Goal: Task Accomplishment & Management: Complete application form

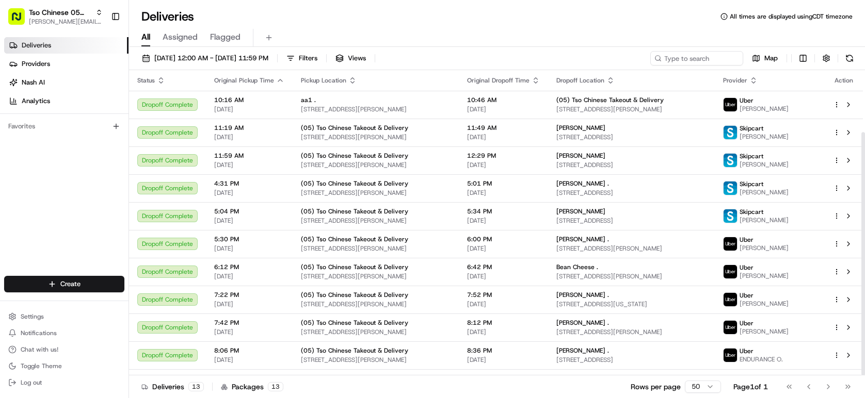
scroll to position [78, 0]
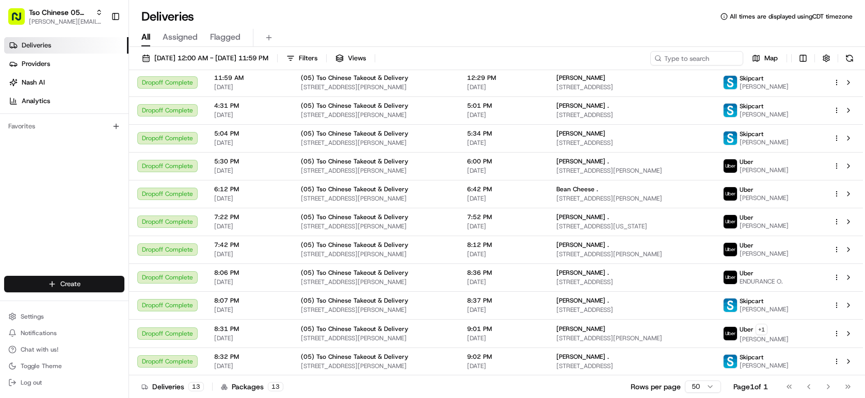
click at [61, 285] on html "Tso Chinese 05 Menchaca paul@tsochinese.com Toggle Sidebar Deliveries Providers…" at bounding box center [432, 199] width 865 height 398
click at [171, 303] on link "Delivery" at bounding box center [186, 303] width 115 height 19
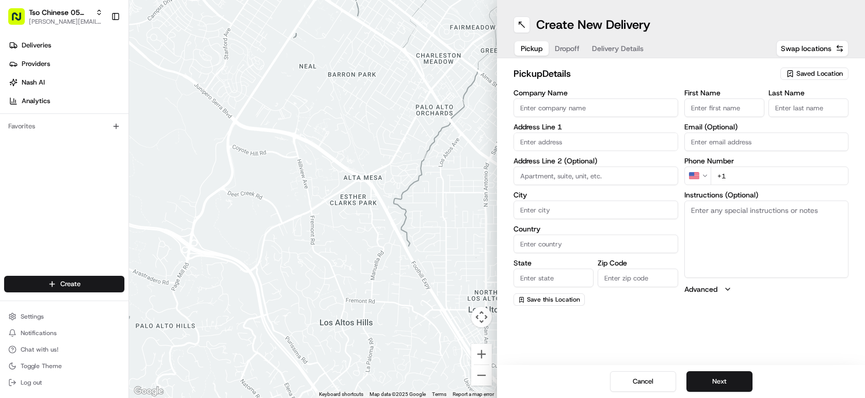
click at [541, 140] on input "text" at bounding box center [595, 142] width 165 height 19
click at [541, 139] on input "21010 courtney stress" at bounding box center [595, 142] width 165 height 19
click at [609, 149] on input "2110 courtney stress" at bounding box center [595, 142] width 165 height 19
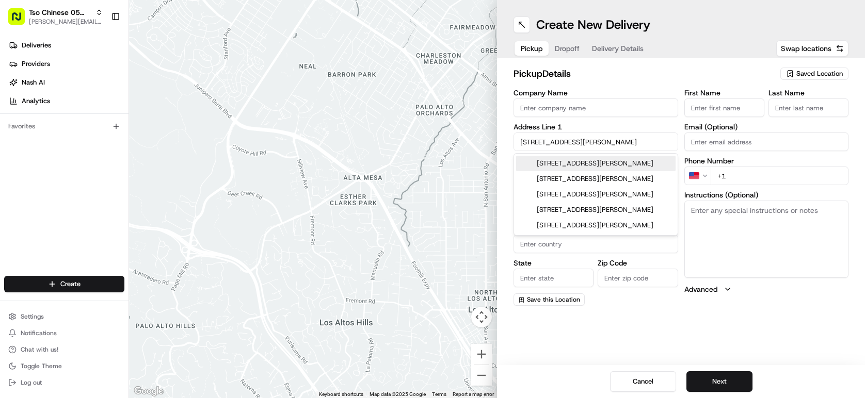
click at [625, 161] on div "2110 Courtney Street, Austin, TX" at bounding box center [595, 163] width 159 height 15
type input "2110 Courtney St, Austin, TX 78745, USA"
type input "Austin"
type input "United States"
type input "TX"
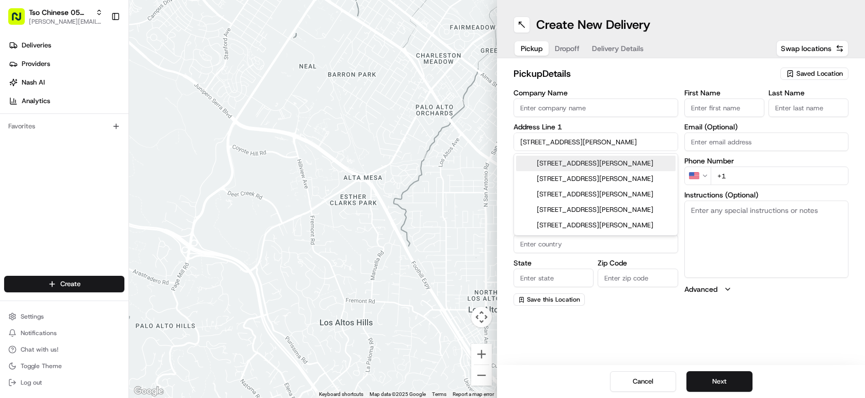
type input "78745"
type input "2110 Courtney Street"
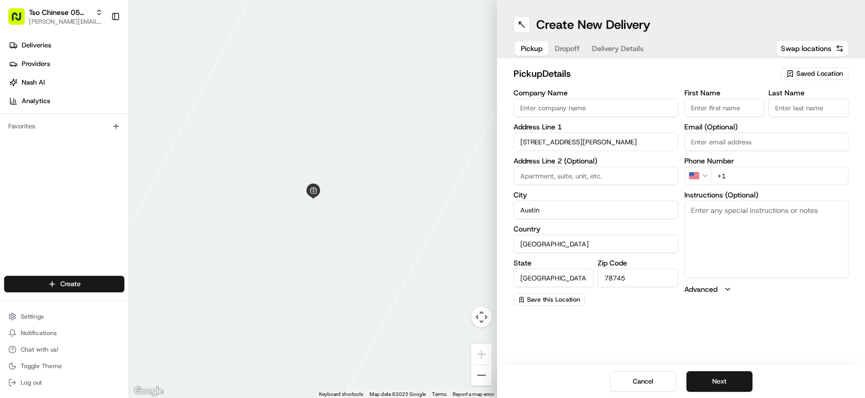
click at [754, 226] on textarea "Instructions (Optional)" at bounding box center [766, 239] width 165 height 77
type textarea "unit a"
click at [708, 108] on input "First Name" at bounding box center [724, 108] width 80 height 19
type input "t"
type input "preston"
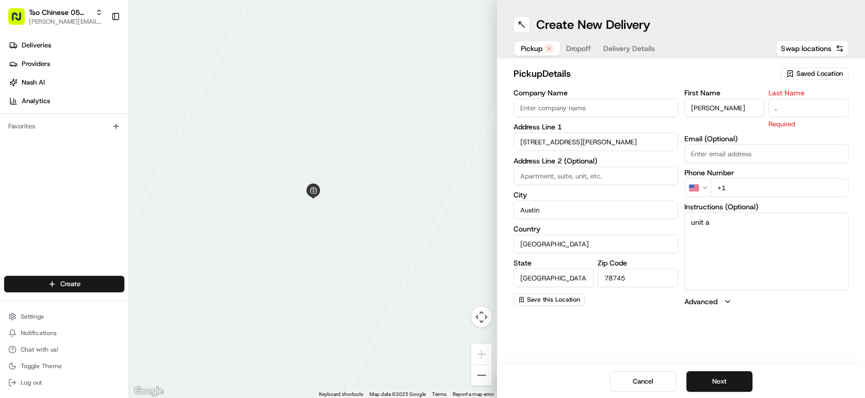
type input "."
click at [650, 62] on div "pickup Details Saved Location Company Name Address Line 1 2110 Courtney Street …" at bounding box center [681, 186] width 368 height 257
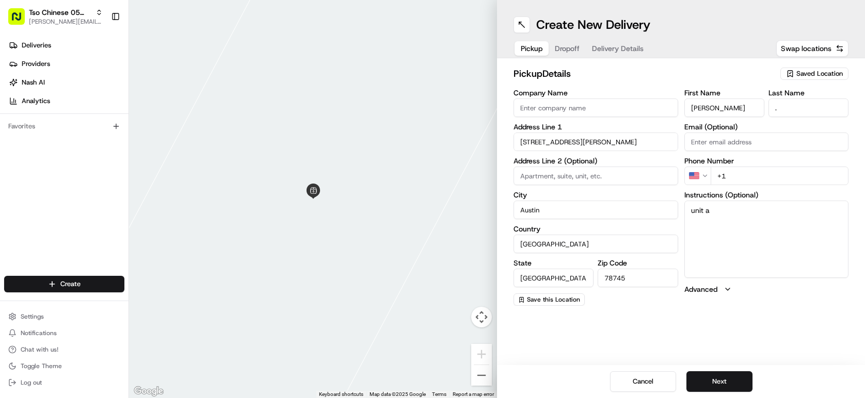
click at [741, 179] on input "+1" at bounding box center [779, 176] width 138 height 19
click at [756, 238] on textarea "unit a" at bounding box center [766, 239] width 165 height 77
drag, startPoint x: 753, startPoint y: 234, endPoint x: 691, endPoint y: 221, distance: 63.7
click at [690, 221] on textarea "unit a broccoli beef veggie delight" at bounding box center [766, 239] width 165 height 77
type textarea "unit a"
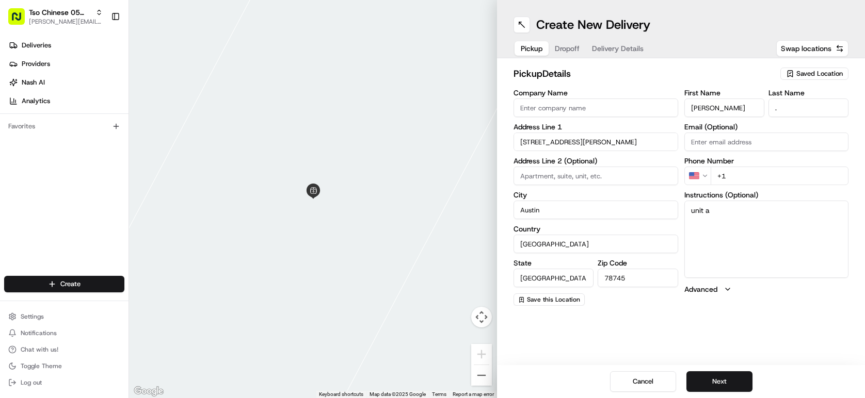
click at [597, 78] on h2 "pickup Details" at bounding box center [643, 74] width 261 height 14
click at [568, 48] on span "Dropoff" at bounding box center [567, 48] width 25 height 10
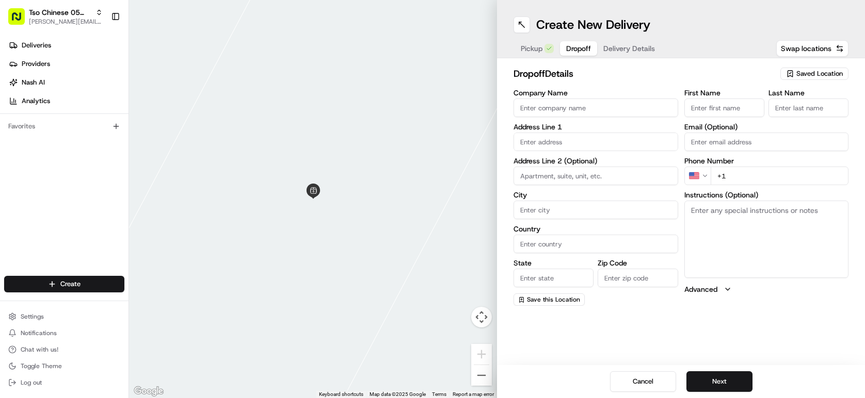
click at [594, 144] on input "text" at bounding box center [595, 142] width 165 height 19
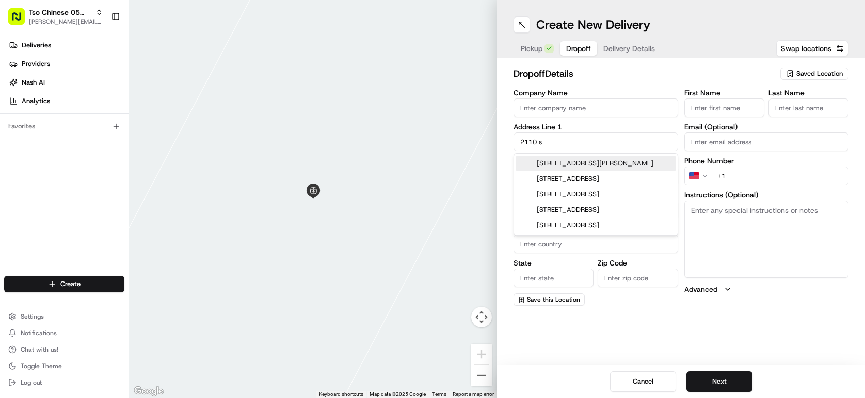
type input "2110"
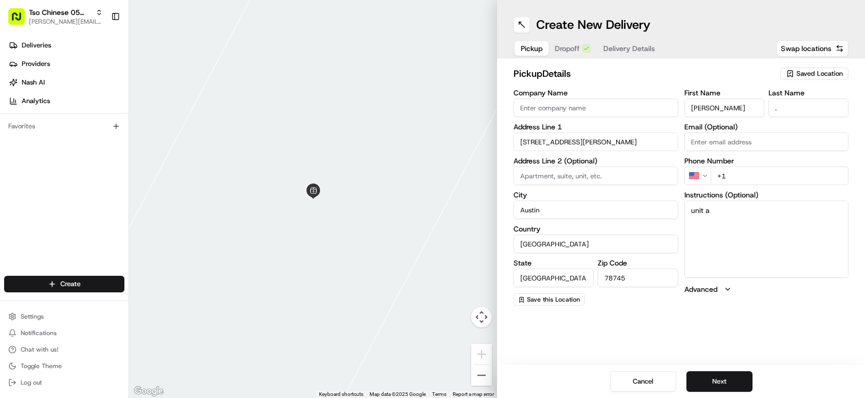
click at [541, 53] on span "Pickup" at bounding box center [532, 48] width 22 height 10
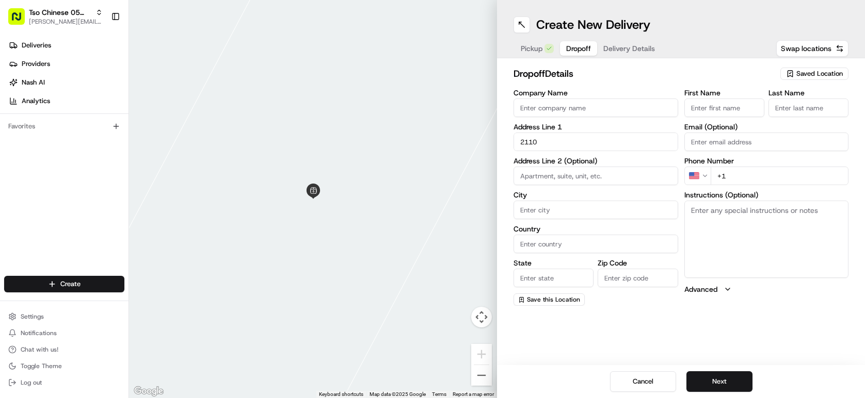
click at [620, 52] on span "Delivery Details" at bounding box center [629, 48] width 52 height 10
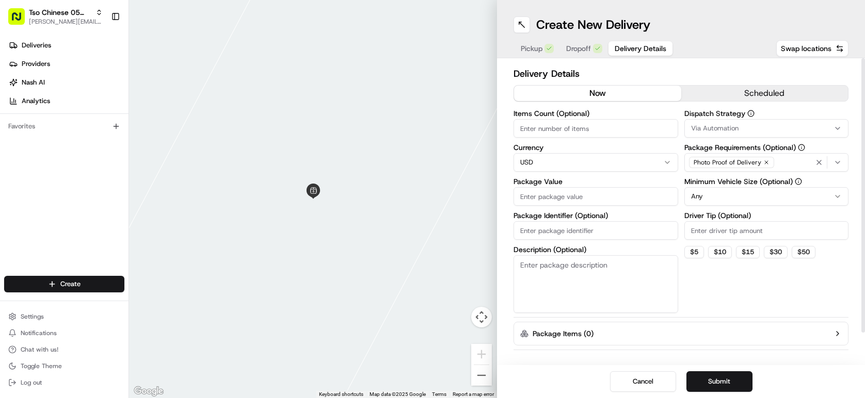
click at [704, 236] on input "Driver Tip (Optional)" at bounding box center [766, 230] width 165 height 19
type input "2.00"
click at [726, 124] on span "Via Automation" at bounding box center [714, 128] width 47 height 9
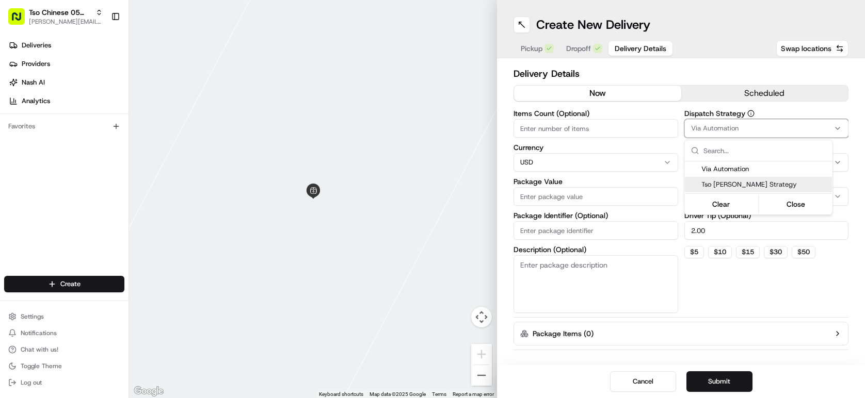
click at [730, 183] on span "Tso Menchaca Strategy" at bounding box center [764, 184] width 127 height 9
click at [633, 63] on html "Tso Chinese 05 Menchaca paul@tsochinese.com Toggle Sidebar Deliveries Providers…" at bounding box center [432, 199] width 865 height 398
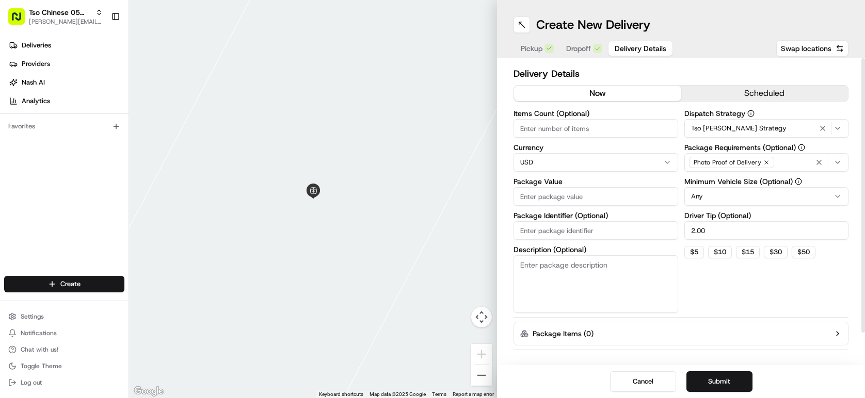
click at [614, 132] on input "Items Count (Optional)" at bounding box center [595, 128] width 165 height 19
type input "2.00"
click at [588, 198] on input "Package Value" at bounding box center [595, 196] width 165 height 19
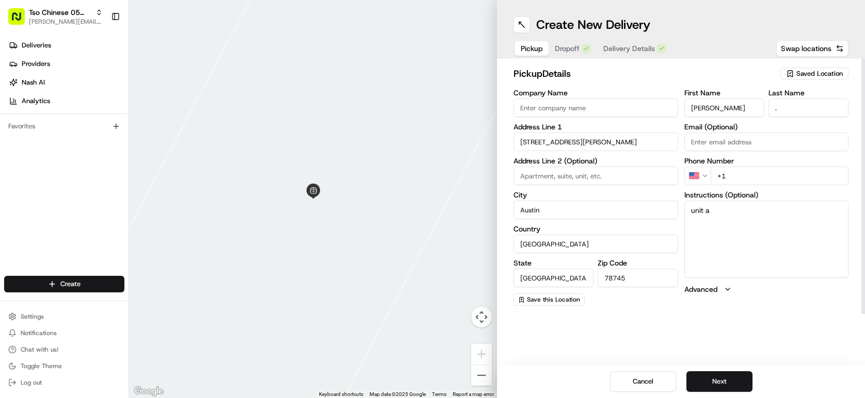
click at [535, 48] on span "Pickup" at bounding box center [532, 48] width 22 height 10
click at [572, 139] on input "2110 Courtney Street" at bounding box center [595, 142] width 165 height 19
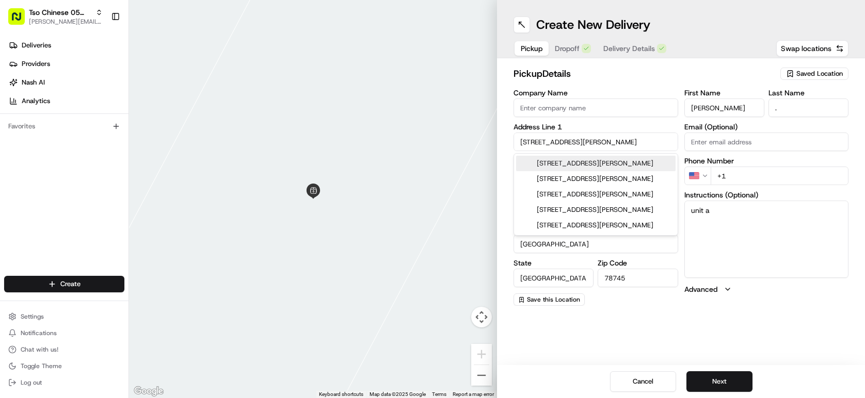
click at [572, 139] on input "2110 Courtney Street" at bounding box center [595, 142] width 165 height 19
click at [573, 48] on span "Dropoff" at bounding box center [567, 48] width 25 height 10
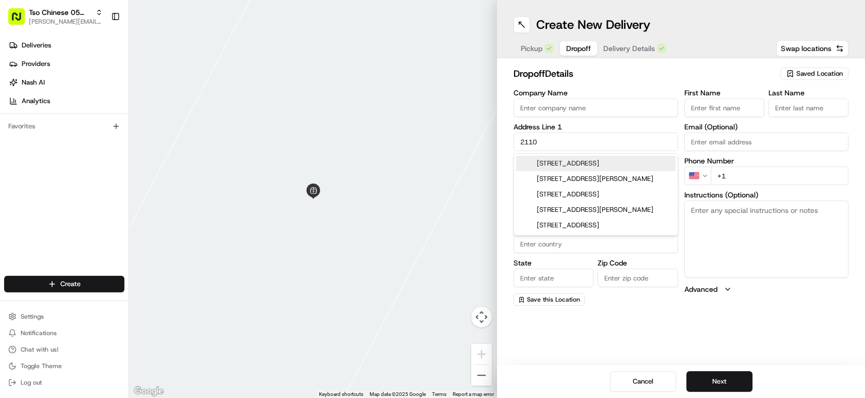
click at [579, 142] on input "2110" at bounding box center [595, 142] width 165 height 19
type input "2"
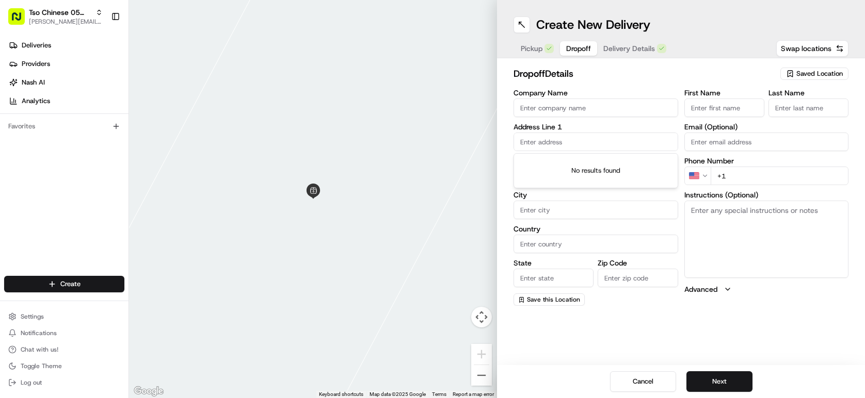
paste input "2110 Courtney Street"
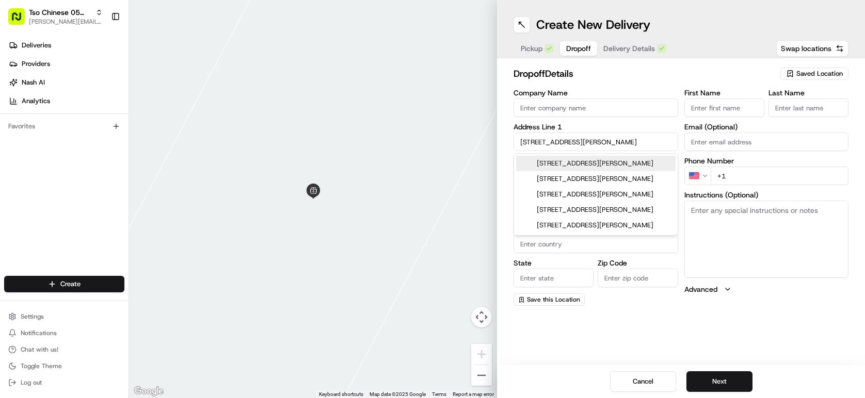
click at [619, 160] on div "2110 Courtney Street, Austin, TX" at bounding box center [595, 163] width 159 height 15
type input "2110 Courtney St, Austin, TX 78745, USA"
type input "Austin"
type input "United States"
type input "TX"
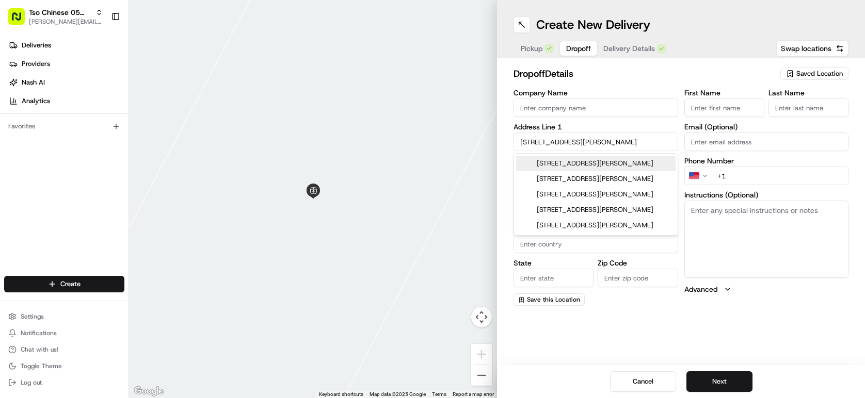
type input "78745"
type input "2110 Courtney Street"
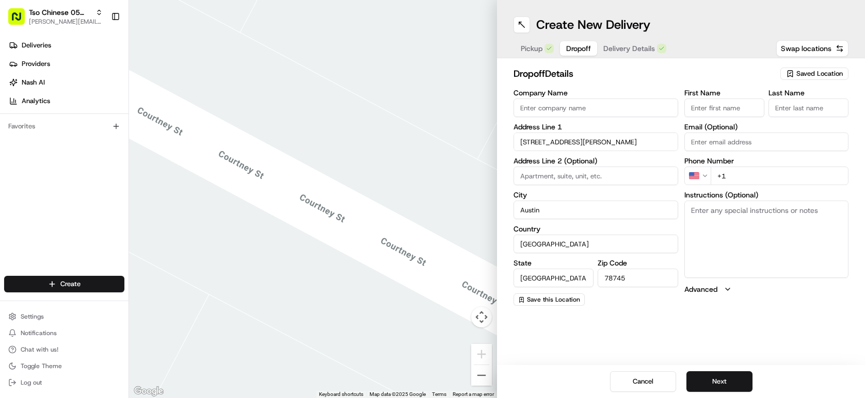
click at [747, 182] on input "+1" at bounding box center [779, 176] width 138 height 19
type input "+1 210 000 0000"
click at [728, 107] on input "First Name" at bounding box center [724, 108] width 80 height 19
type input "."
type input "p"
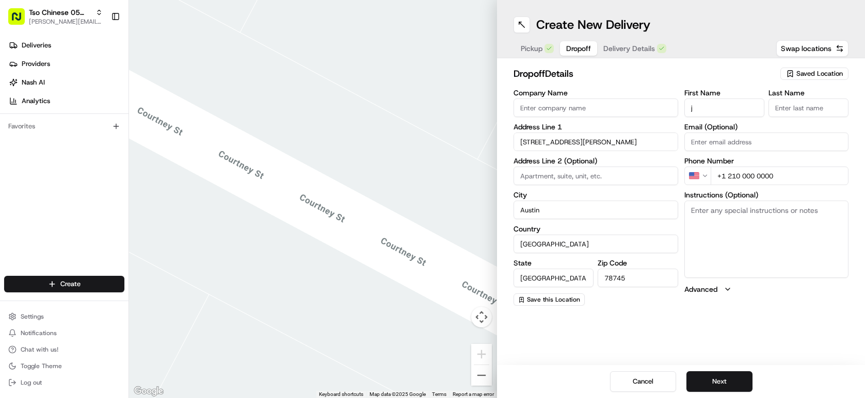
type input "j"
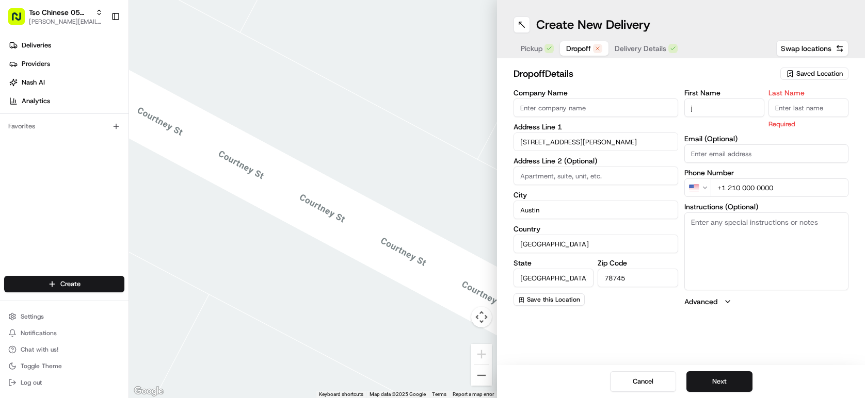
click at [736, 110] on input "j" at bounding box center [724, 108] width 80 height 19
type input "t"
click at [797, 117] on div "Last Name Required" at bounding box center [808, 109] width 80 height 40
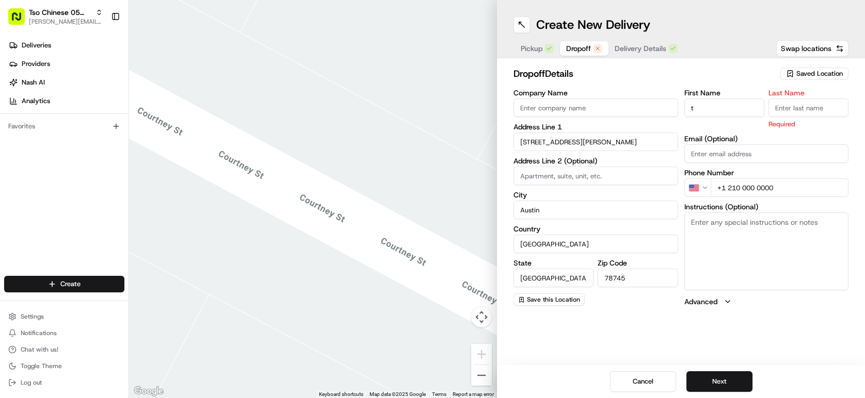
click at [815, 114] on input "Last Name" at bounding box center [808, 108] width 80 height 19
type input "preston"
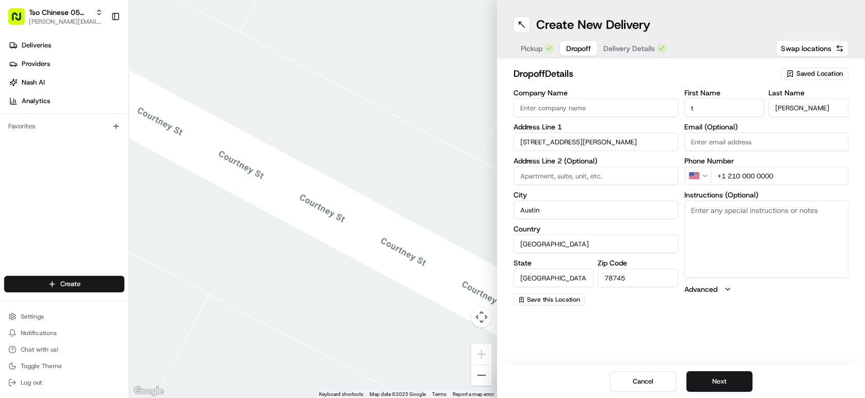
click at [793, 182] on input "+1 210 000 0000" at bounding box center [779, 176] width 138 height 19
type input "+1 210 279 6410"
click at [682, 72] on h2 "dropoff Details" at bounding box center [643, 74] width 261 height 14
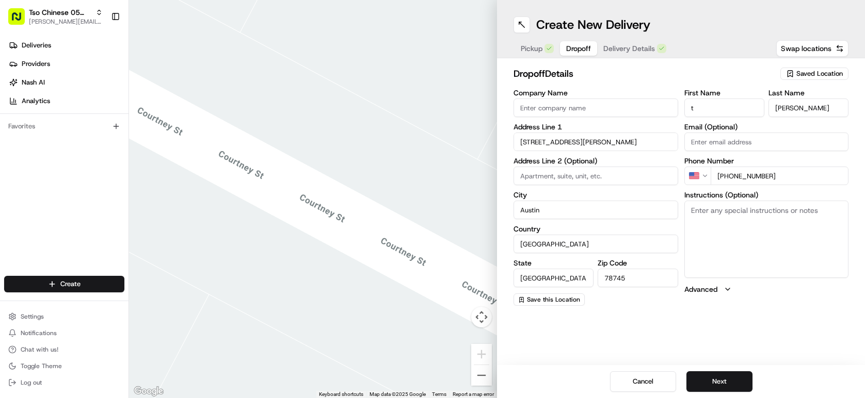
click at [541, 44] on span "Pickup" at bounding box center [532, 48] width 22 height 10
click at [831, 73] on span "Saved Location" at bounding box center [819, 73] width 46 height 9
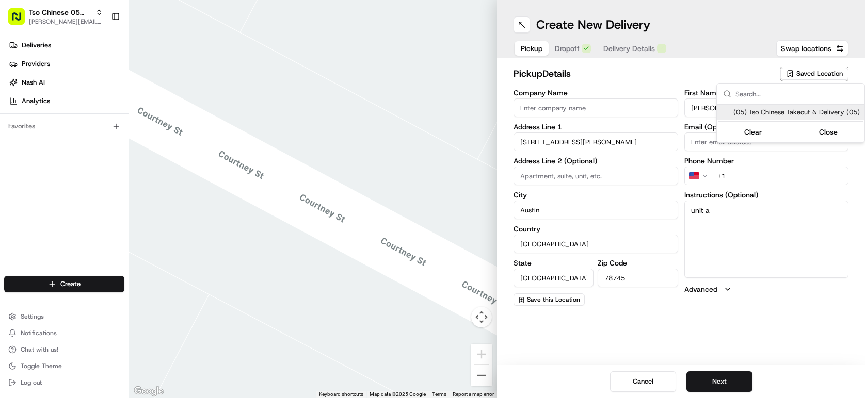
click at [817, 117] on span "(05) Tso Chinese Takeout & Delivery (05)" at bounding box center [796, 112] width 127 height 9
type input "(05) Tso Chinese Takeout & Delivery"
type input "1824 W Slaughter Ln"
type input "Ste 100"
type input "US"
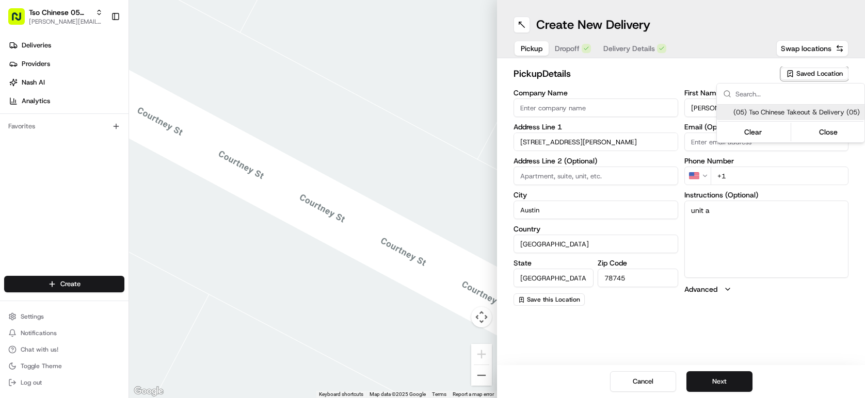
type input "78748"
type input "Tso Chinese"
type input "Menchaca Manager"
type input "tsomenchaca@tsochinese.com"
type input "+1 512 518 5467"
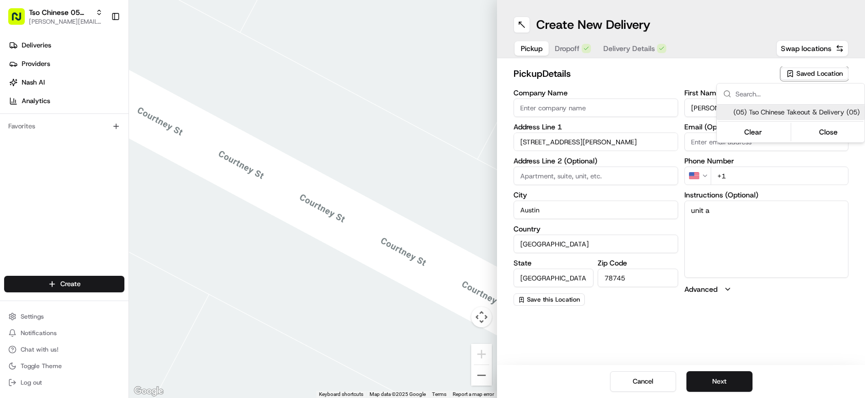
type textarea "Submit a picture displaying address & food as Proof of Delivery. Envía una foto…"
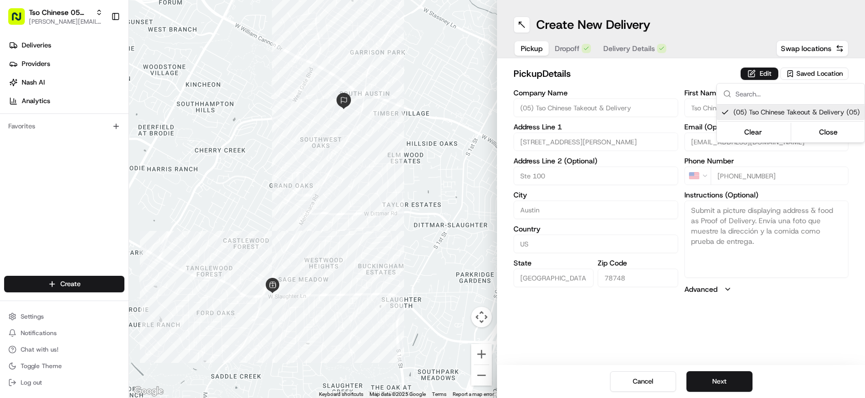
click at [662, 68] on html "Tso Chinese 05 Menchaca paul@tsochinese.com Toggle Sidebar Deliveries Providers…" at bounding box center [432, 199] width 865 height 398
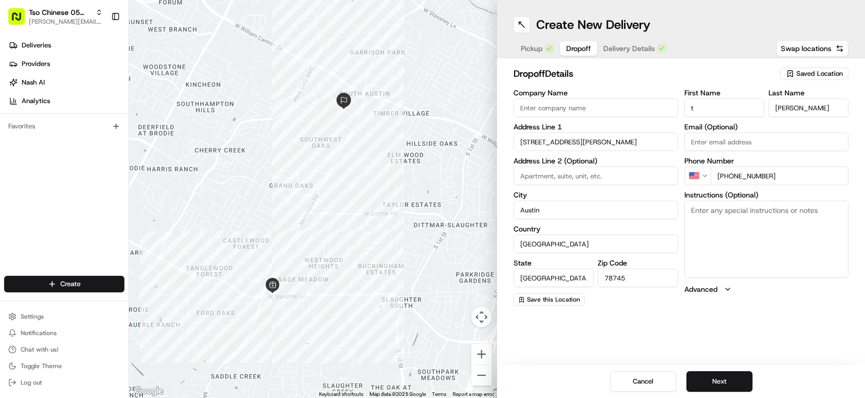
click at [632, 47] on span "Delivery Details" at bounding box center [629, 48] width 52 height 10
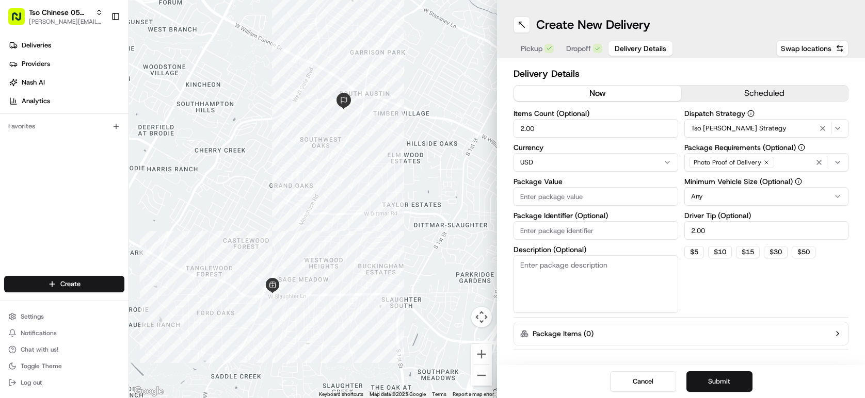
click at [722, 386] on button "Submit" at bounding box center [719, 381] width 66 height 21
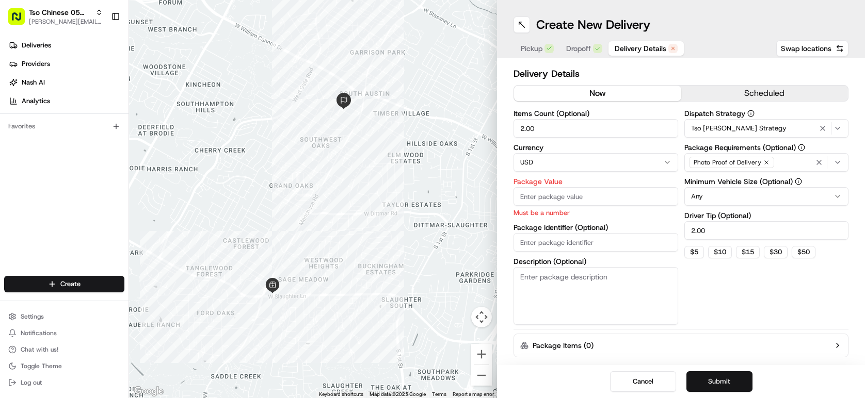
click at [722, 386] on button "Submit" at bounding box center [719, 381] width 66 height 21
click at [636, 185] on label "Package Value" at bounding box center [595, 181] width 165 height 7
click at [636, 187] on input "Package Value" at bounding box center [595, 196] width 165 height 19
click at [636, 185] on label "Package Value" at bounding box center [595, 181] width 165 height 7
click at [636, 187] on input "Package Value" at bounding box center [595, 196] width 165 height 19
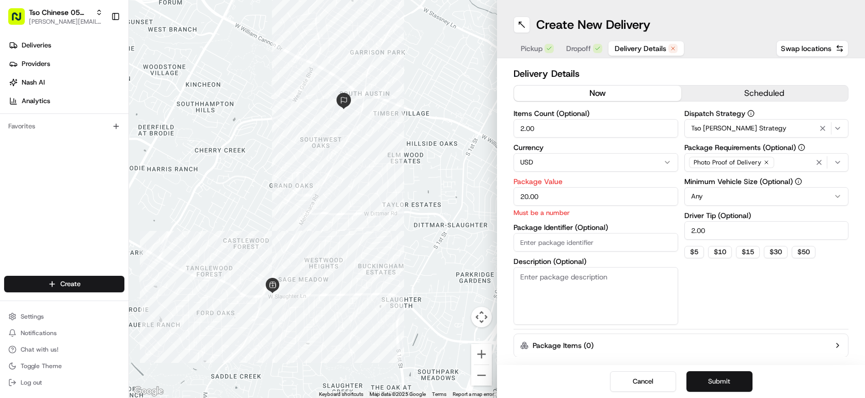
type input "20.00"
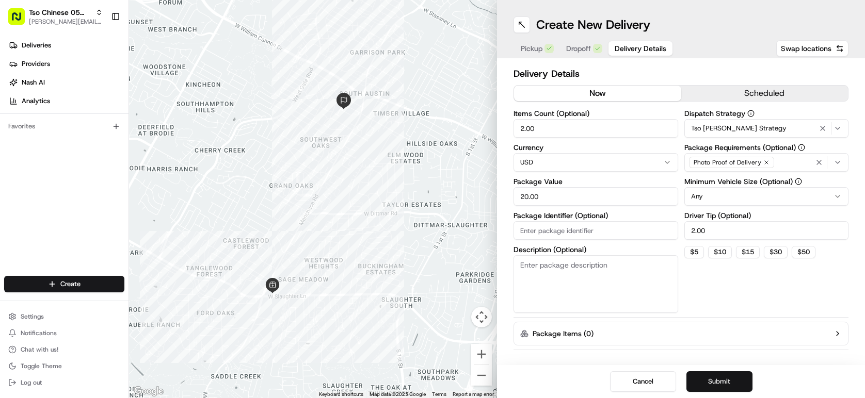
click at [726, 384] on button "Submit" at bounding box center [719, 381] width 66 height 21
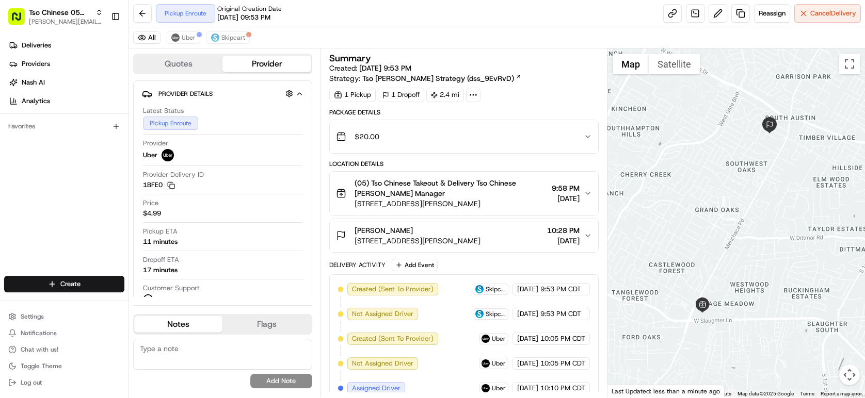
scroll to position [85, 0]
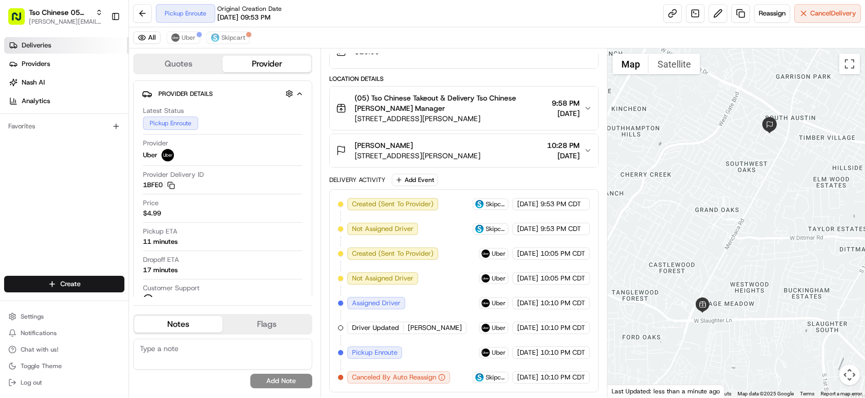
click at [76, 42] on link "Deliveries" at bounding box center [66, 45] width 124 height 17
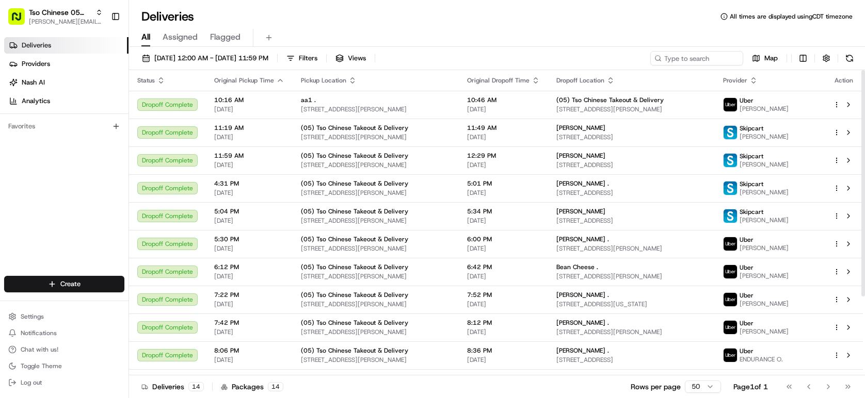
scroll to position [106, 0]
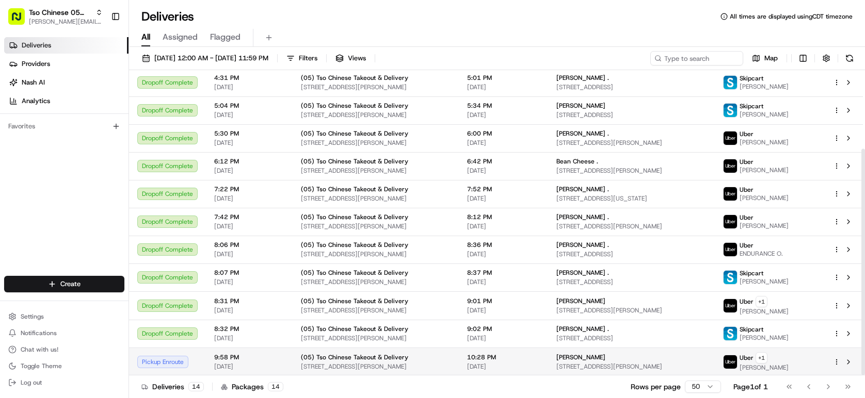
click at [491, 366] on span "08/21/2025" at bounding box center [503, 367] width 73 height 8
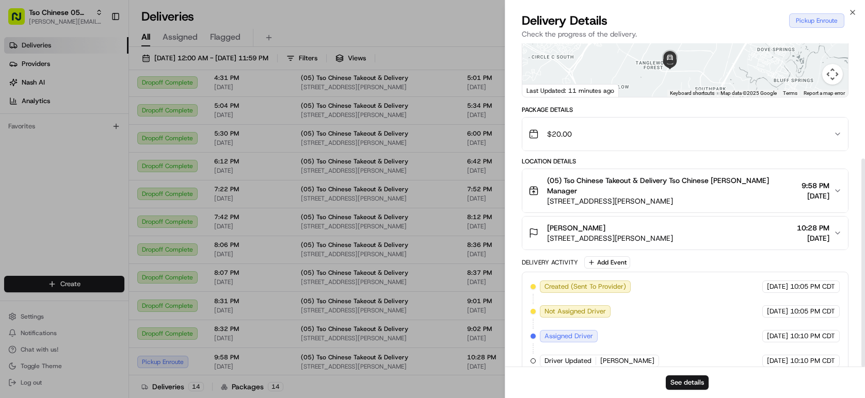
scroll to position [179, 0]
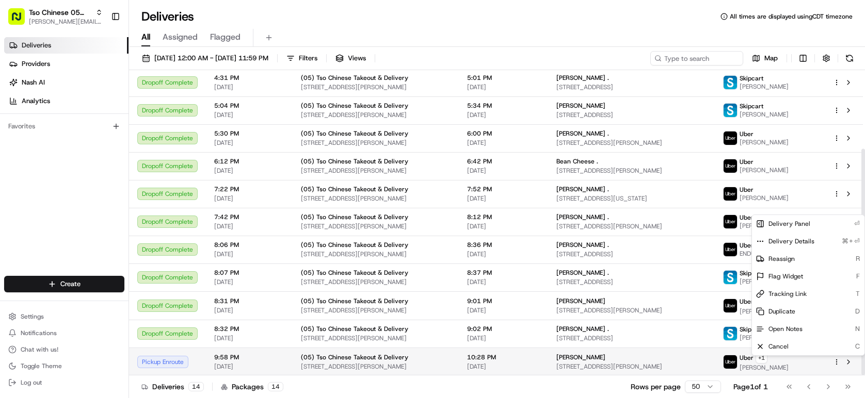
click at [833, 363] on html "Tso Chinese 05 Menchaca paul@tsochinese.com Toggle Sidebar Deliveries Providers…" at bounding box center [432, 199] width 865 height 398
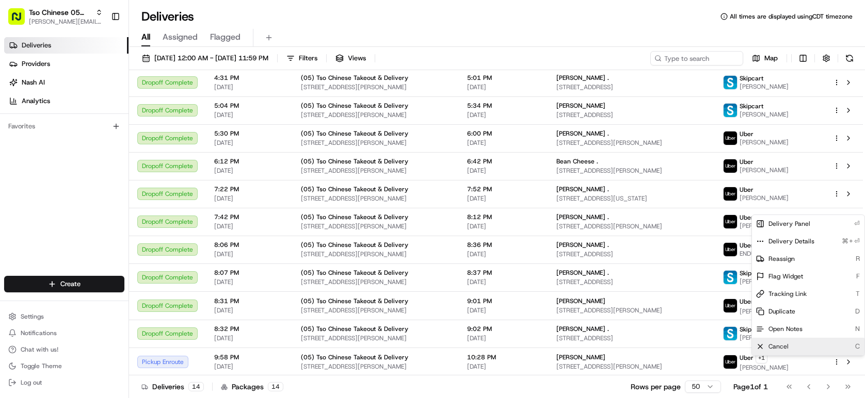
click at [781, 350] on span "Cancel" at bounding box center [778, 347] width 20 height 8
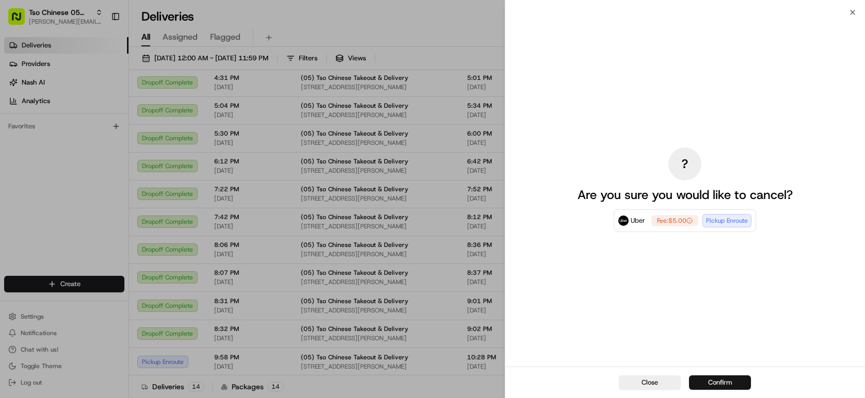
click at [730, 383] on button "Confirm" at bounding box center [720, 383] width 62 height 14
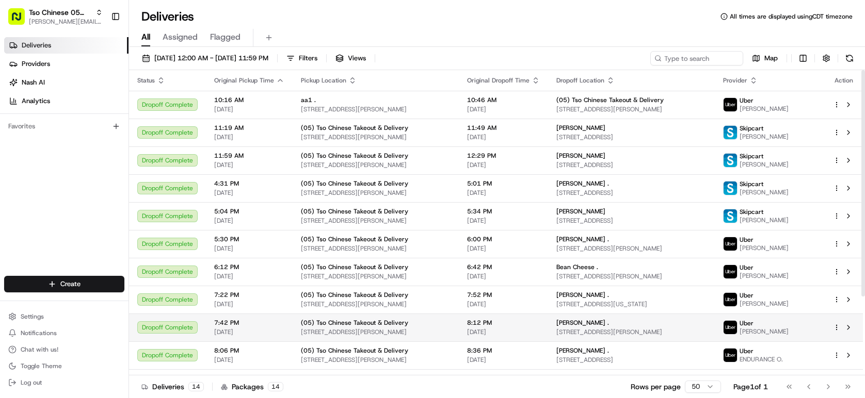
scroll to position [106, 0]
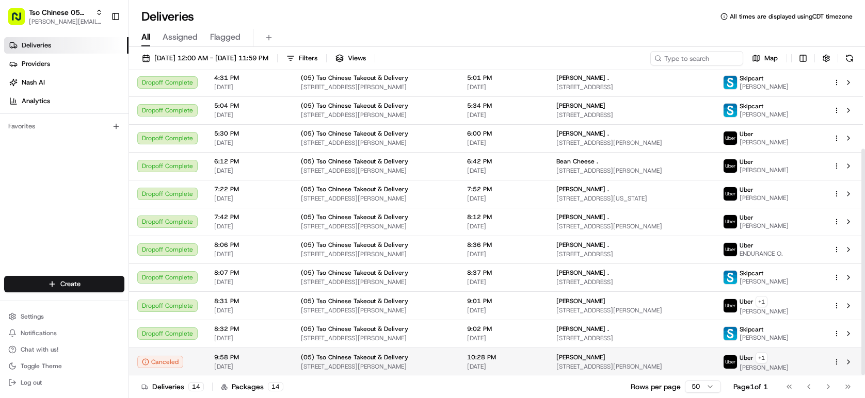
click at [832, 363] on html "Tso Chinese 05 Menchaca paul@tsochinese.com Toggle Sidebar Deliveries Providers…" at bounding box center [432, 199] width 865 height 398
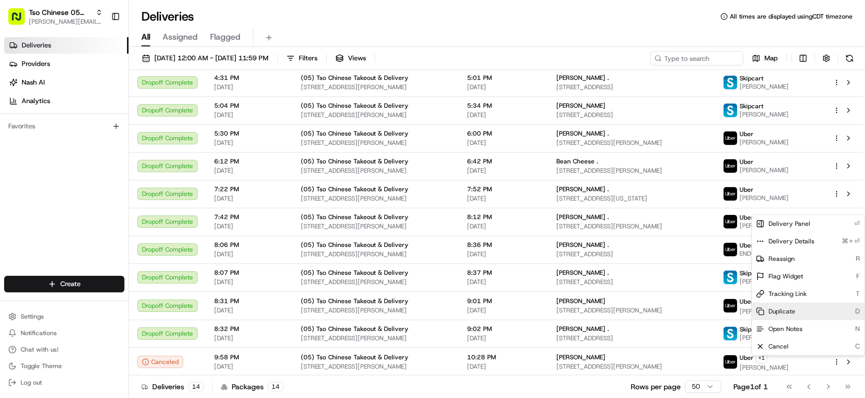
click at [815, 309] on div "Duplicate D" at bounding box center [808, 312] width 112 height 18
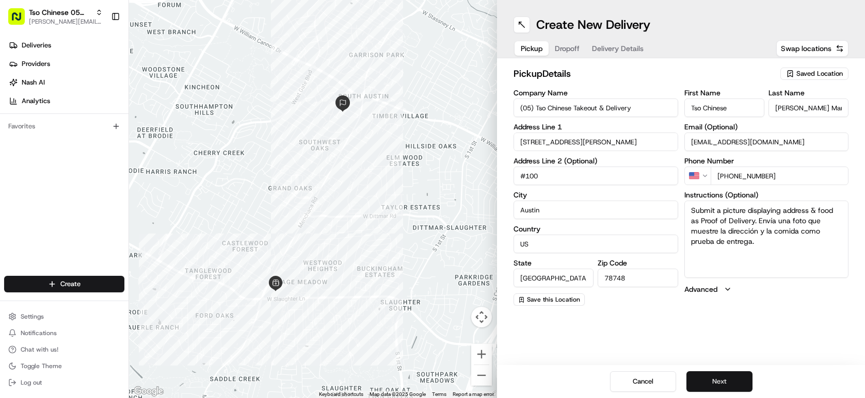
click at [729, 382] on button "Next" at bounding box center [719, 381] width 66 height 21
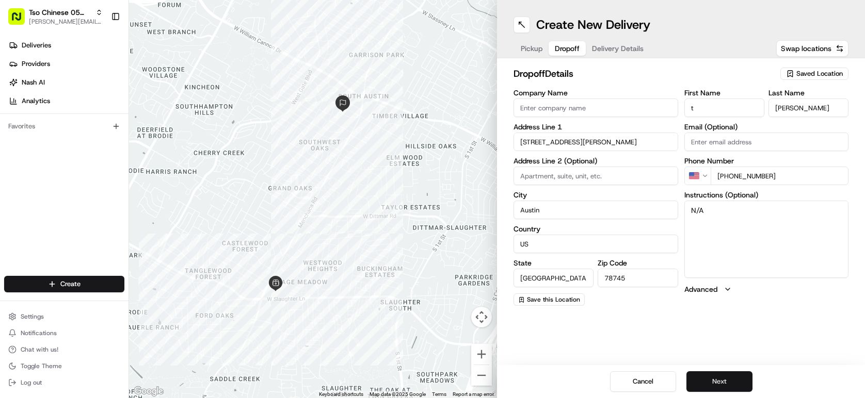
click at [727, 382] on button "Next" at bounding box center [719, 381] width 66 height 21
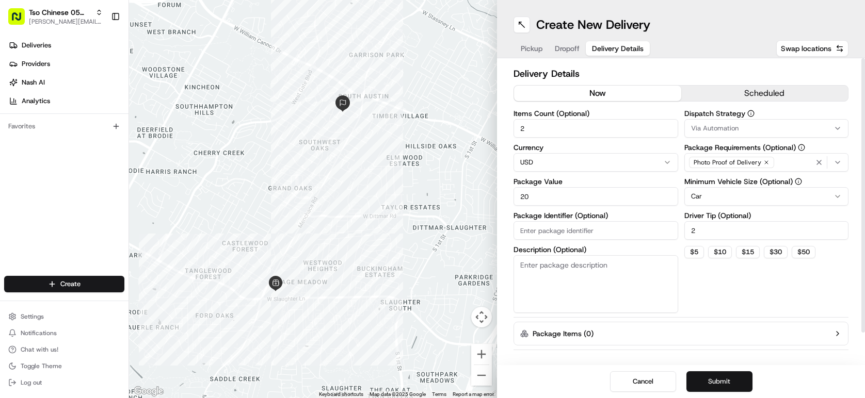
click at [726, 384] on button "Submit" at bounding box center [719, 381] width 66 height 21
